Goal: Task Accomplishment & Management: Manage account settings

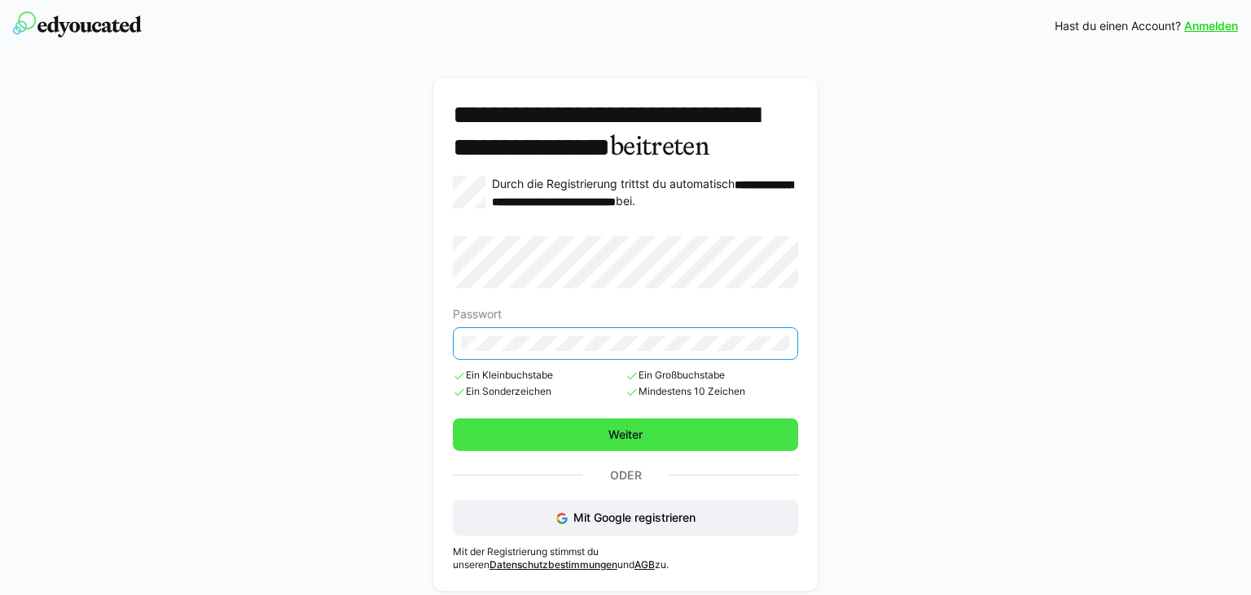
click at [619, 443] on span "Weiter" at bounding box center [625, 435] width 39 height 16
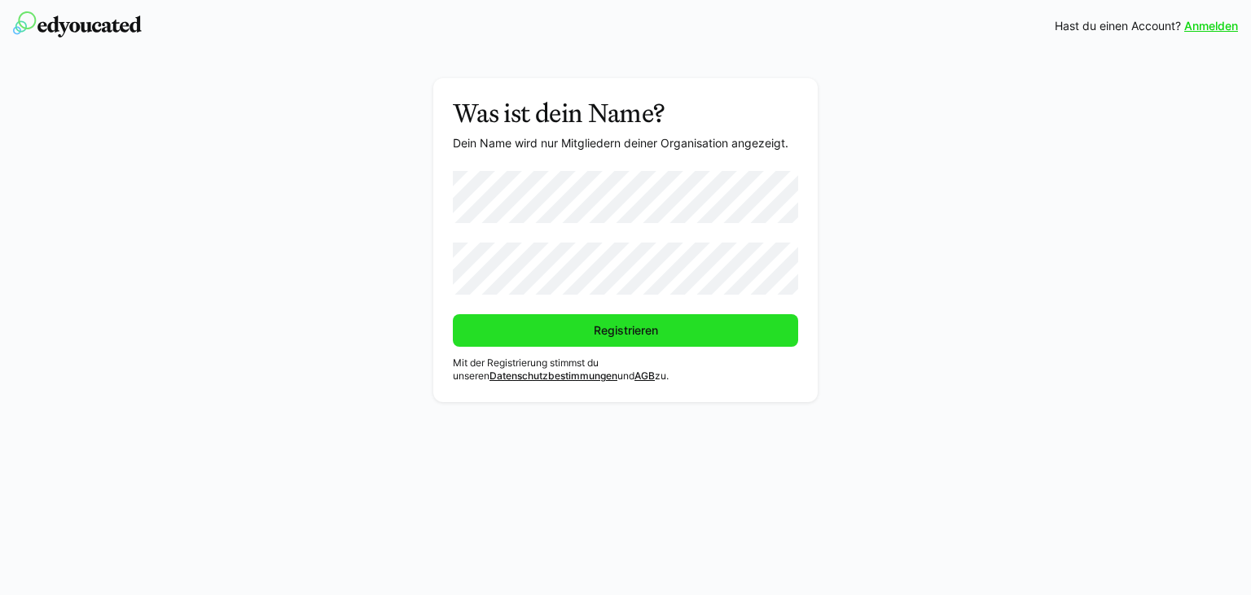
click at [573, 336] on span "Registrieren" at bounding box center [625, 330] width 345 height 33
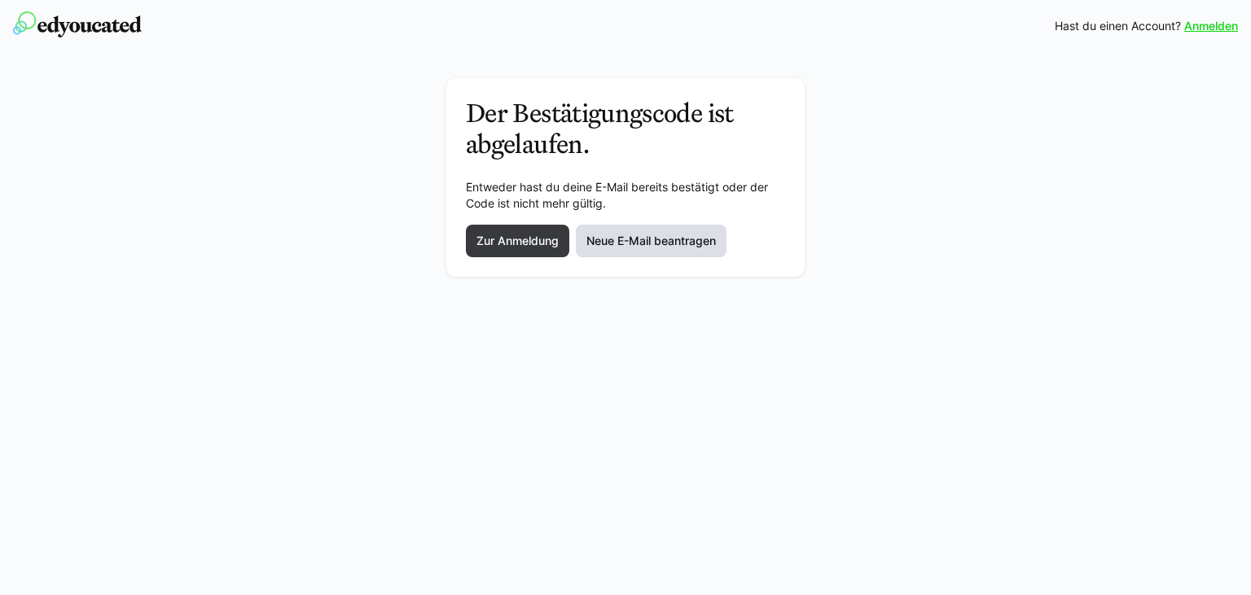
click at [666, 244] on span "Neue E-Mail beantragen" at bounding box center [651, 241] width 134 height 16
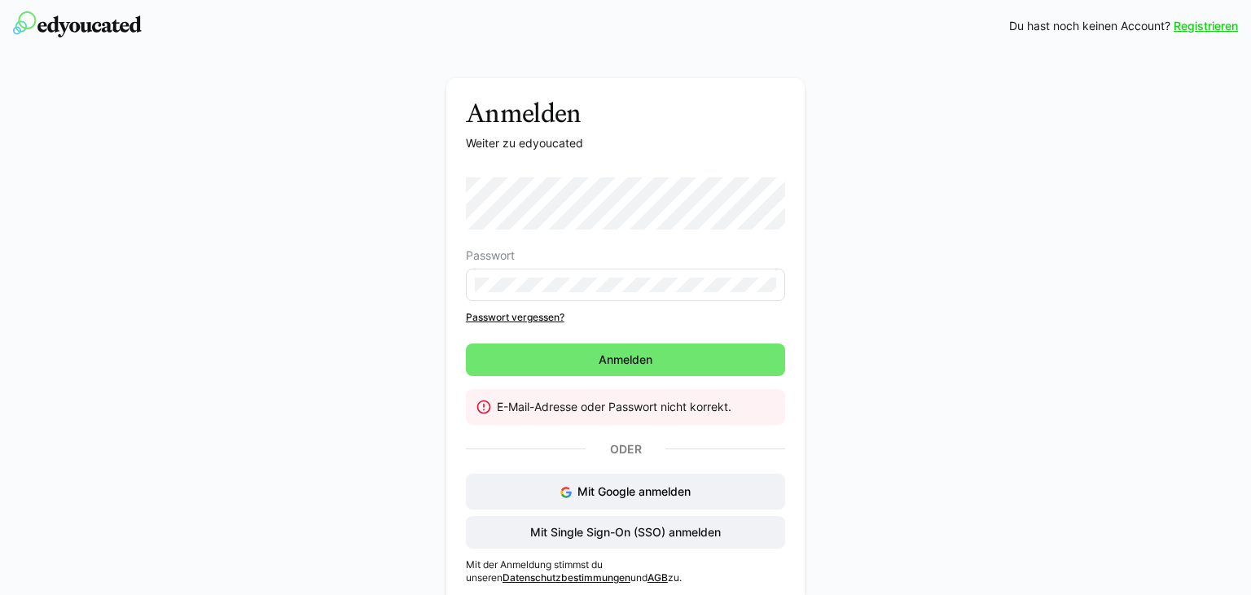
click at [534, 322] on link "Passwort vergessen?" at bounding box center [625, 317] width 319 height 13
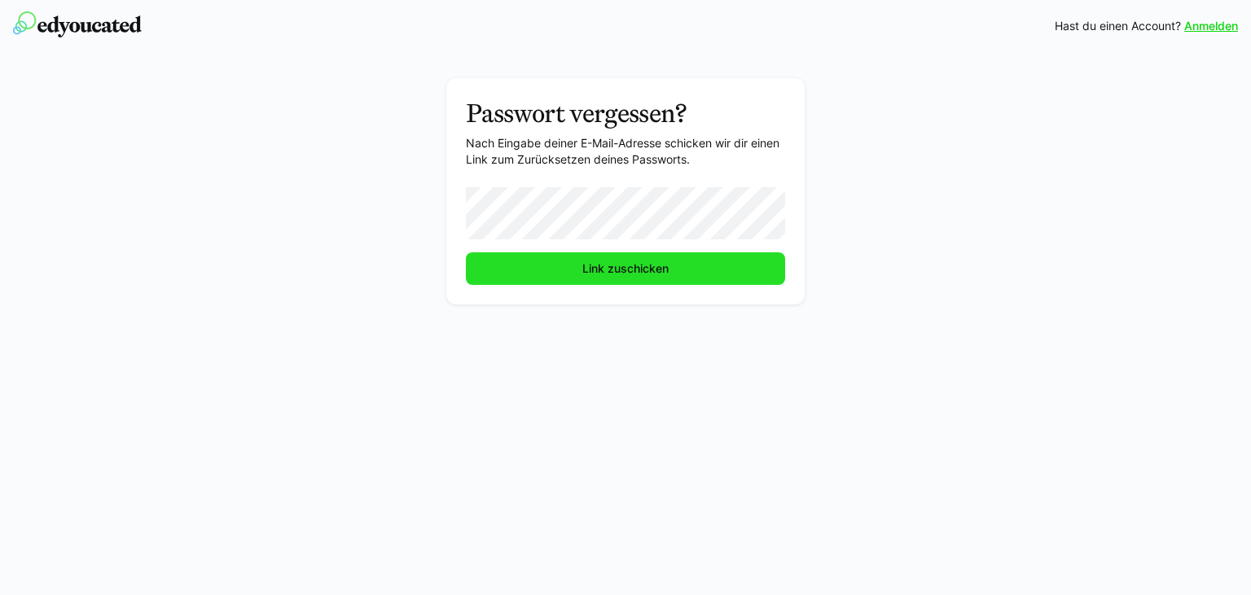
click at [621, 274] on span "Link zuschicken" at bounding box center [625, 269] width 91 height 16
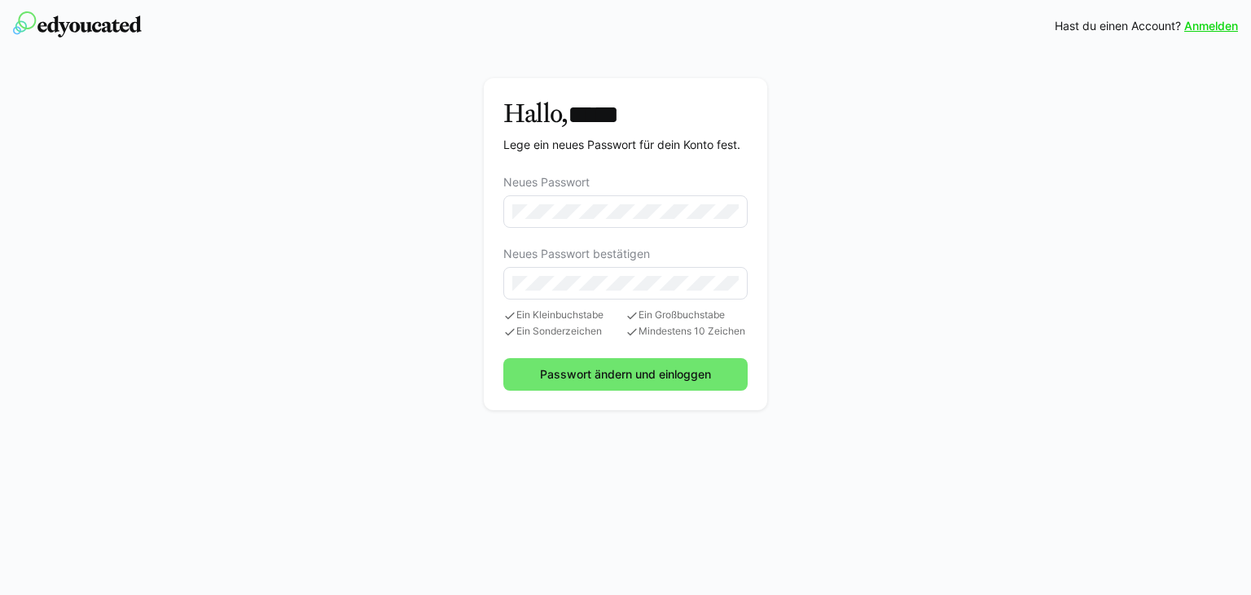
click at [648, 202] on eds-input at bounding box center [625, 211] width 245 height 33
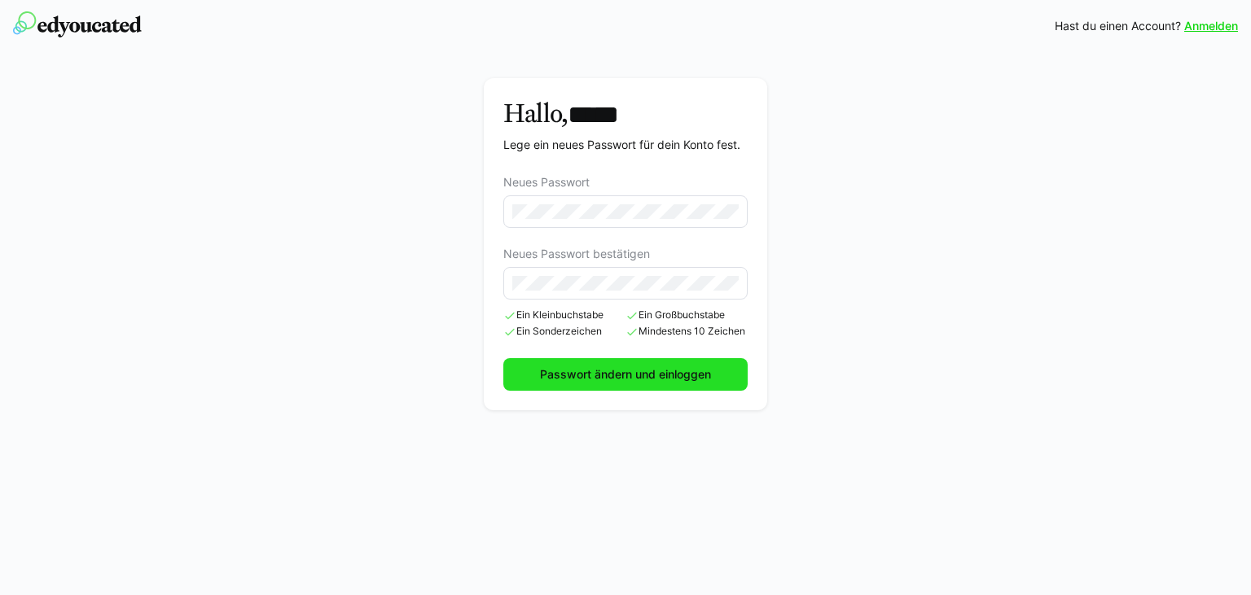
click at [555, 366] on span "Passwort ändern und einloggen" at bounding box center [625, 374] width 176 height 16
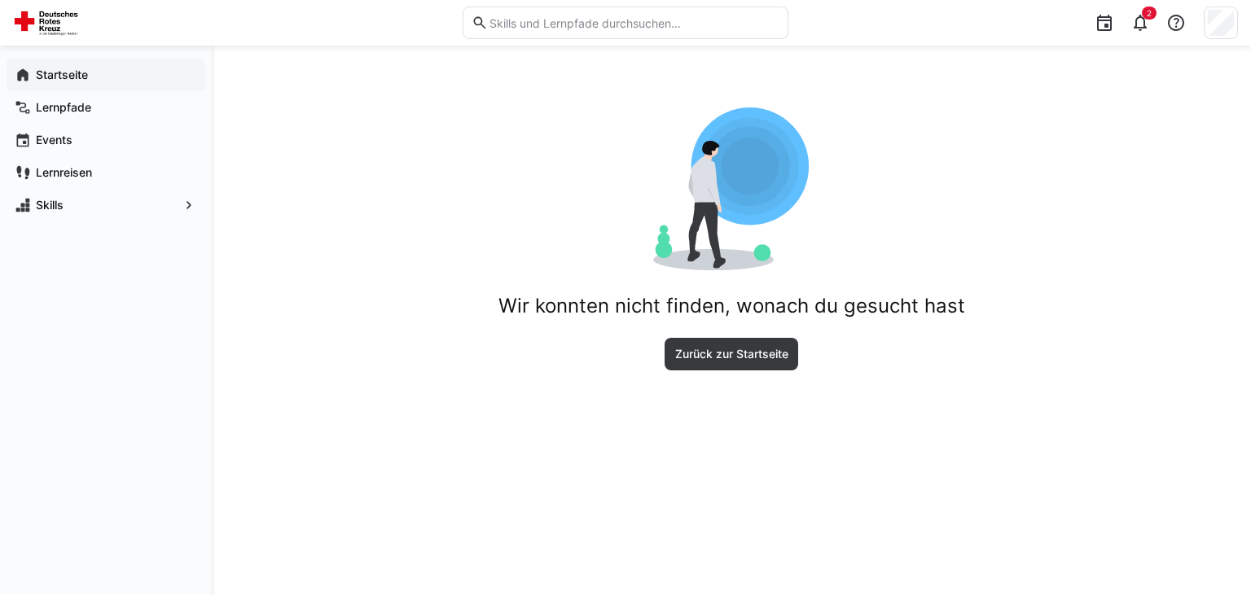
click at [77, 86] on div "Startseite" at bounding box center [106, 75] width 199 height 33
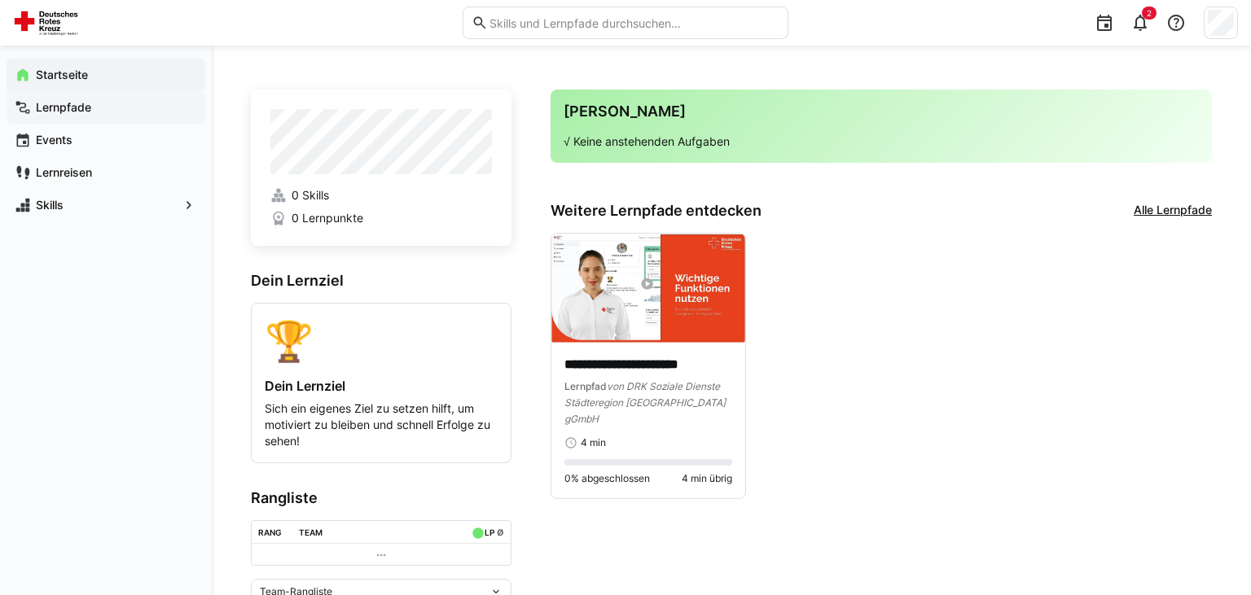
click at [0, 0] on app-navigation-label "Lernpfade" at bounding box center [0, 0] width 0 height 0
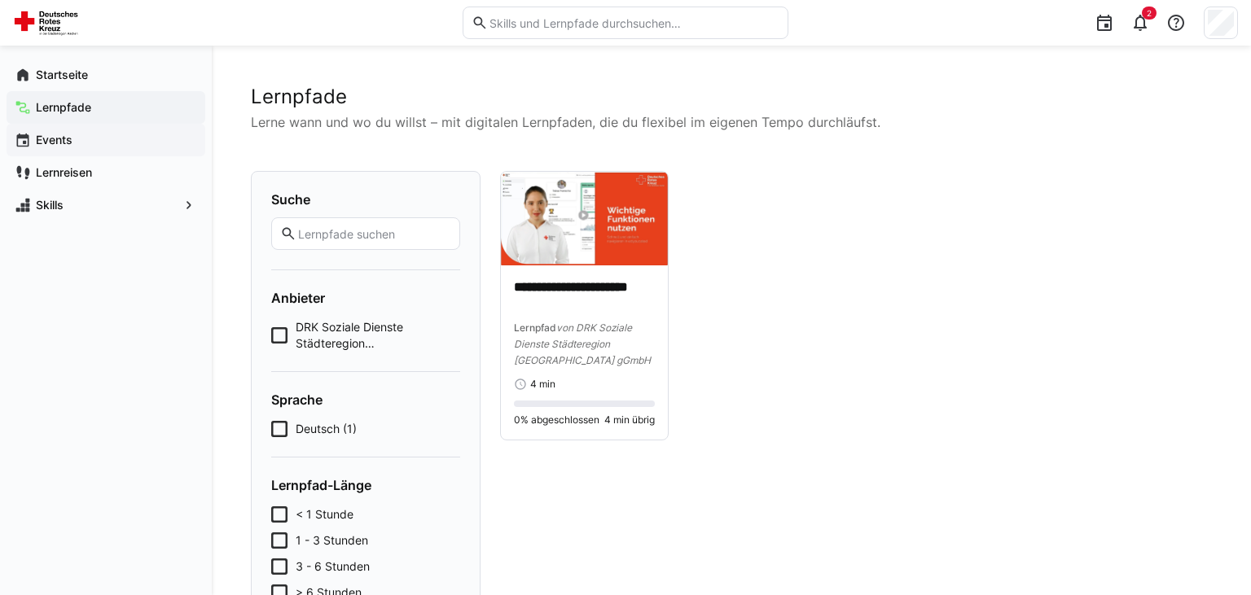
click at [69, 147] on span "Events" at bounding box center [115, 140] width 164 height 16
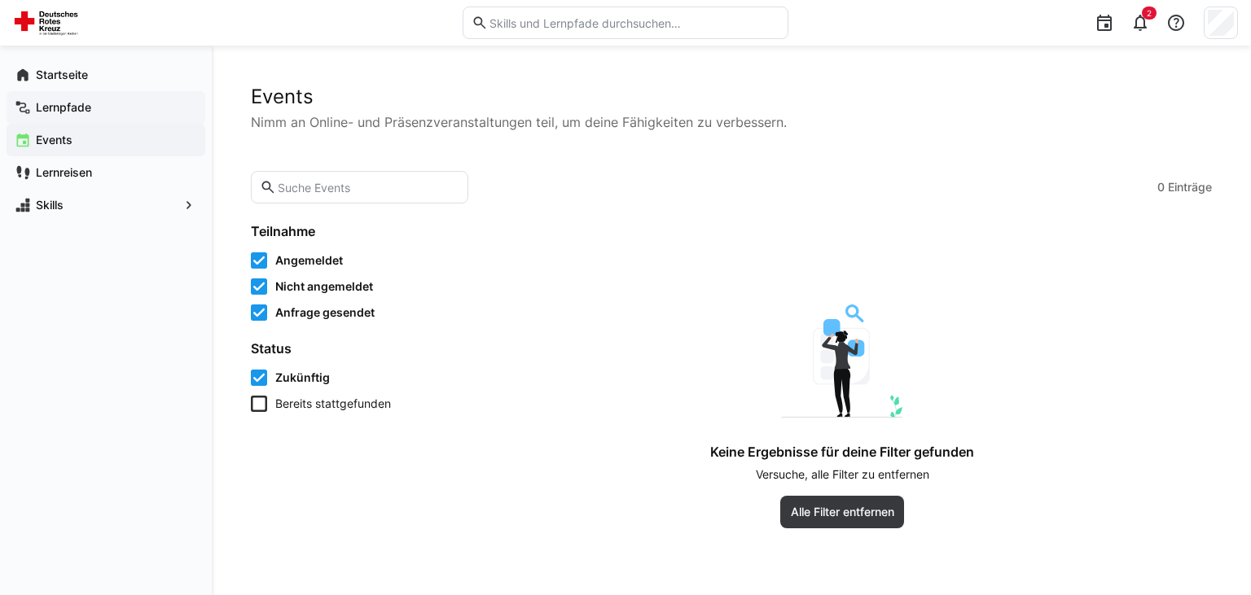
click at [0, 0] on app-navigation-label "Lernpfade" at bounding box center [0, 0] width 0 height 0
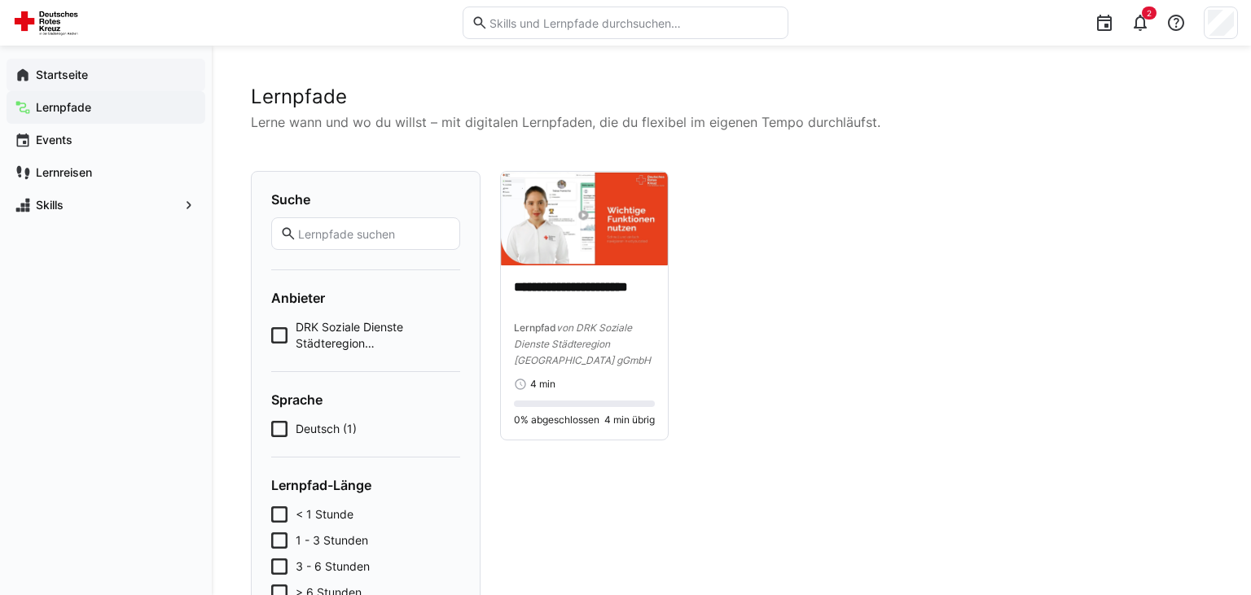
click at [57, 67] on span "Startseite" at bounding box center [115, 75] width 164 height 16
